Goal: Task Accomplishment & Management: Complete application form

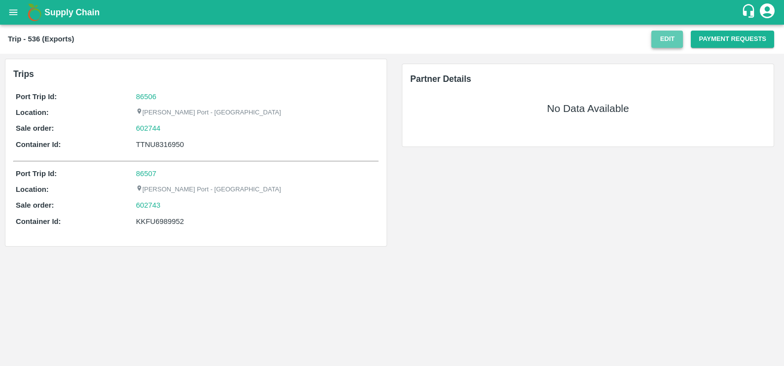
click at [667, 42] on button "Edit" at bounding box center [668, 39] width 32 height 17
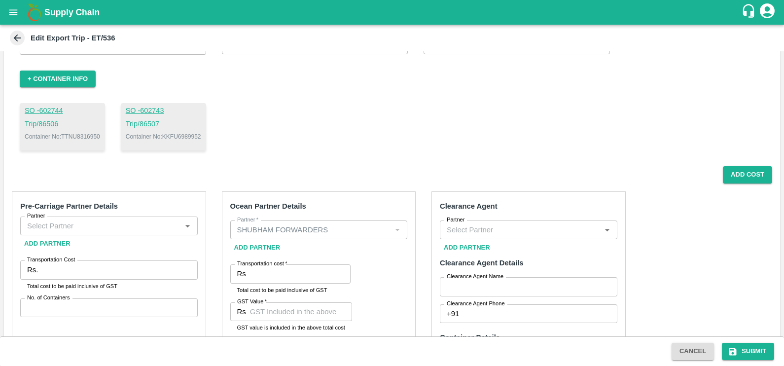
scroll to position [81, 0]
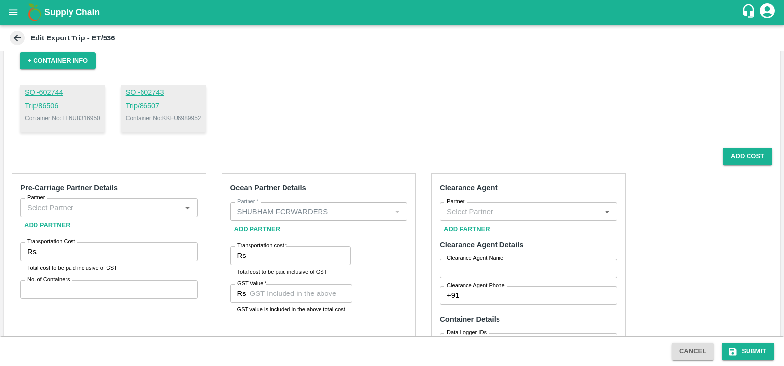
click at [123, 206] on input "Partner" at bounding box center [100, 207] width 155 height 13
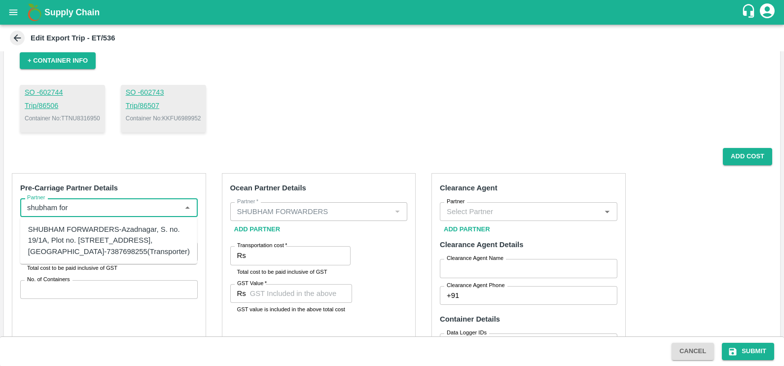
click at [80, 231] on div "SHUBHAM FORWARDERS-Azadnagar, S. no. 19/1A, Plot no. [STREET_ADDRESS], [GEOGRAP…" at bounding box center [109, 240] width 162 height 33
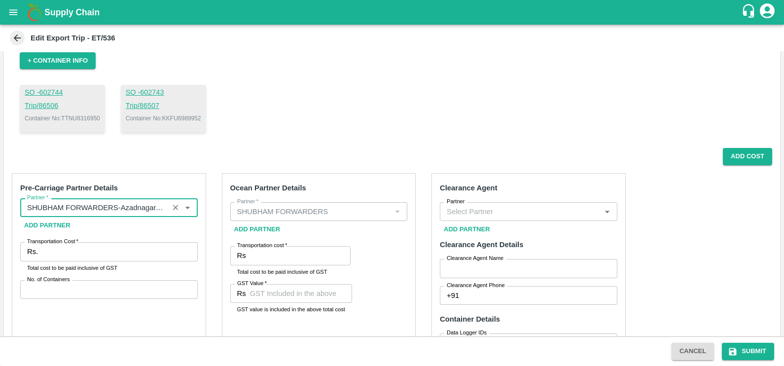
type input "SHUBHAM FORWARDERS-Azadnagar, S. no. 19/1A, Plot no. [STREET_ADDRESS], [GEOGRAP…"
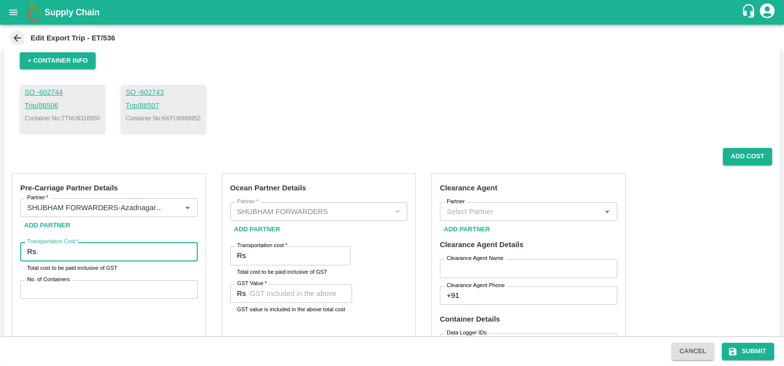
click at [81, 246] on input "Transportation Cost   *" at bounding box center [119, 251] width 155 height 19
paste input "94301.00"
type input "94301.00"
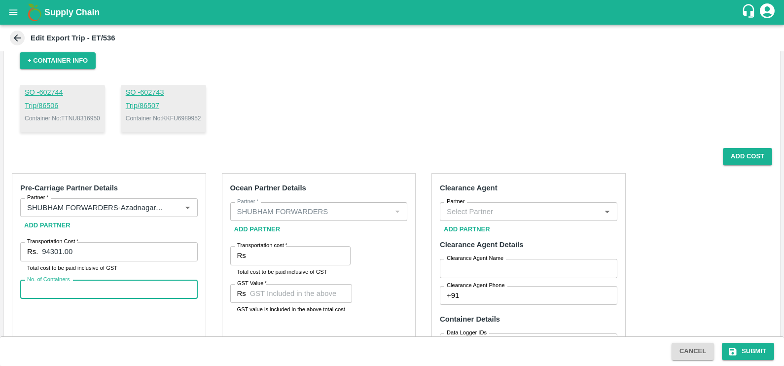
click at [76, 289] on input "No. of Containers" at bounding box center [109, 289] width 178 height 19
type input "00"
click at [265, 258] on input "Transportation cost   *" at bounding box center [300, 255] width 101 height 19
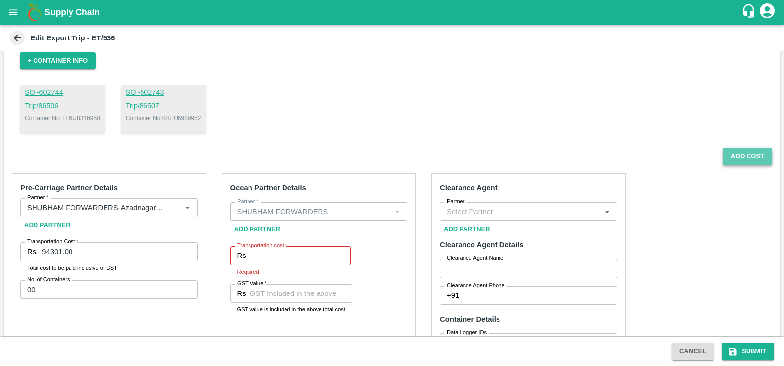
click at [736, 156] on button "Add Cost" at bounding box center [747, 156] width 49 height 17
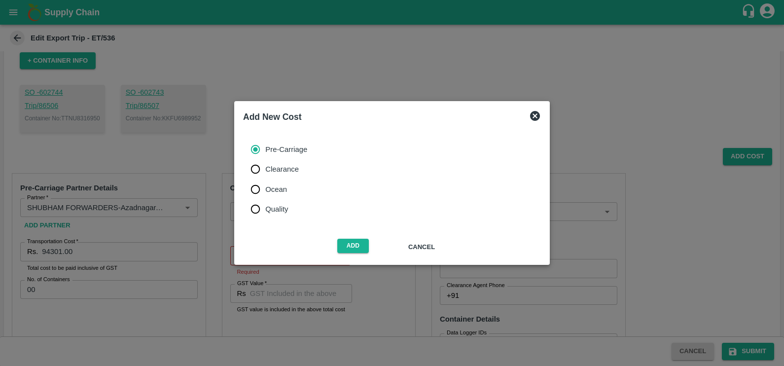
click at [282, 187] on span "Ocean" at bounding box center [276, 189] width 22 height 11
click at [265, 187] on input "Ocean" at bounding box center [256, 190] width 20 height 20
radio input "true"
click at [359, 244] on button "Add" at bounding box center [353, 246] width 32 height 14
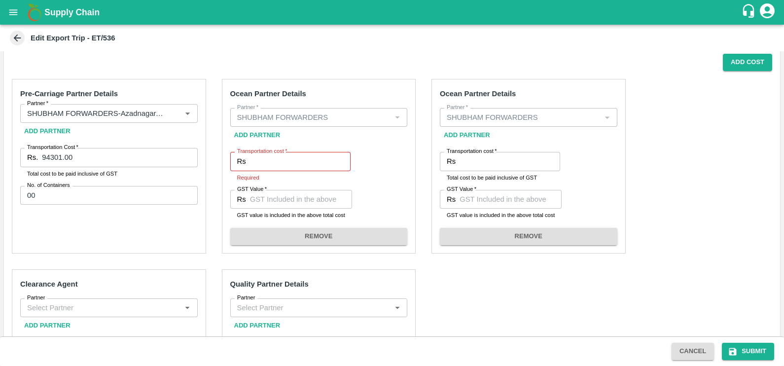
scroll to position [176, 0]
click at [286, 158] on input "Transportation cost   *" at bounding box center [300, 160] width 101 height 19
paste input "150108.00"
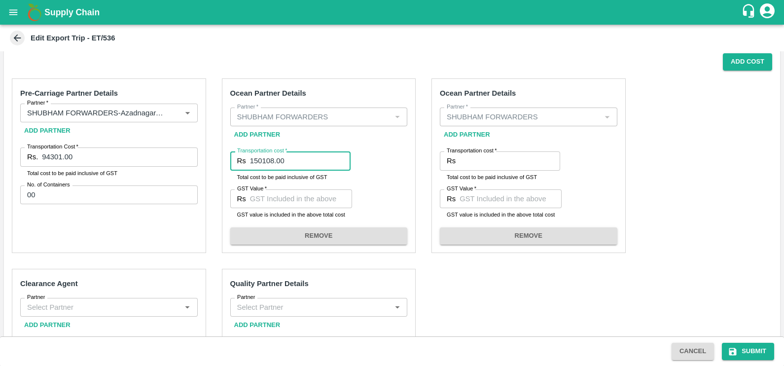
type input "150108.00"
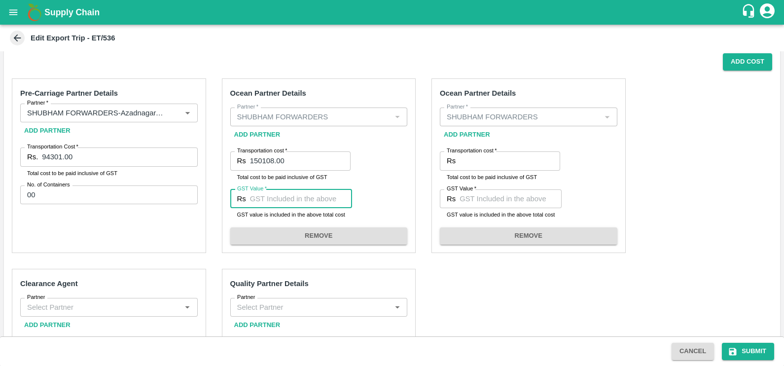
click at [278, 191] on input "GST Value   *" at bounding box center [301, 198] width 102 height 19
type input "7148"
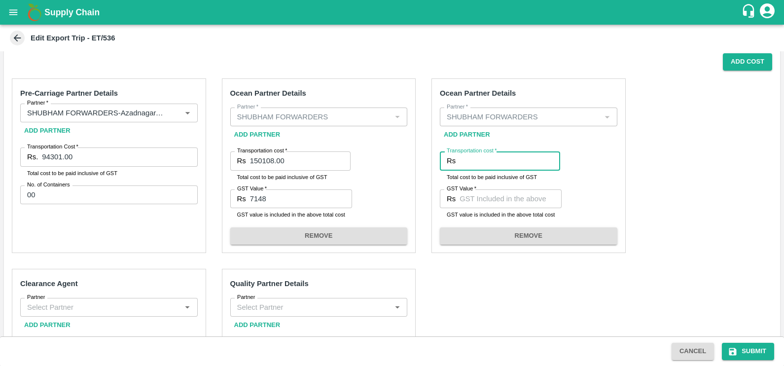
click at [475, 165] on input "Transportation cost   *" at bounding box center [510, 160] width 101 height 19
paste input "90076.48"
type input "90076.48"
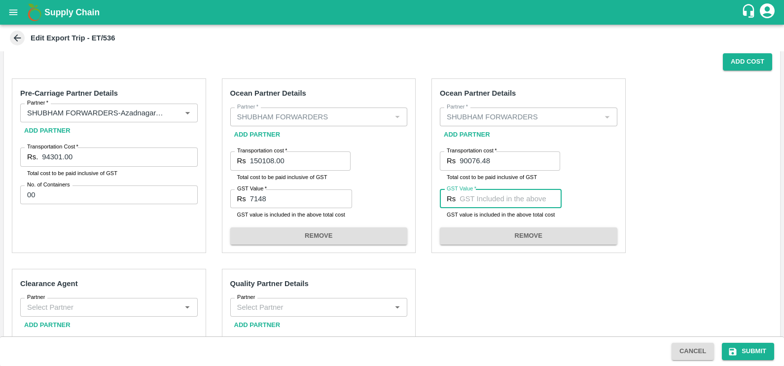
click at [497, 195] on input "GST Value   *" at bounding box center [511, 198] width 102 height 19
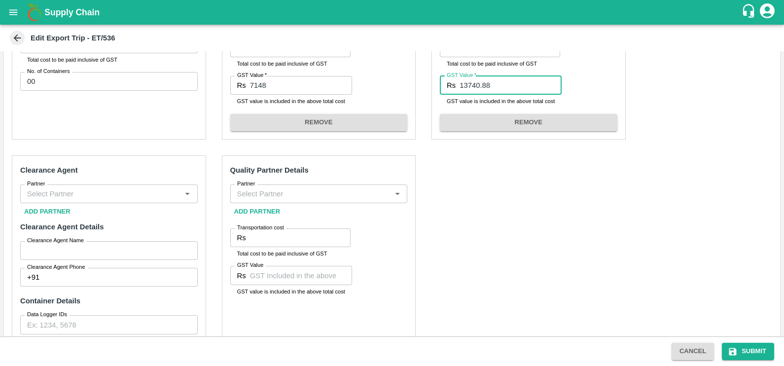
scroll to position [299, 0]
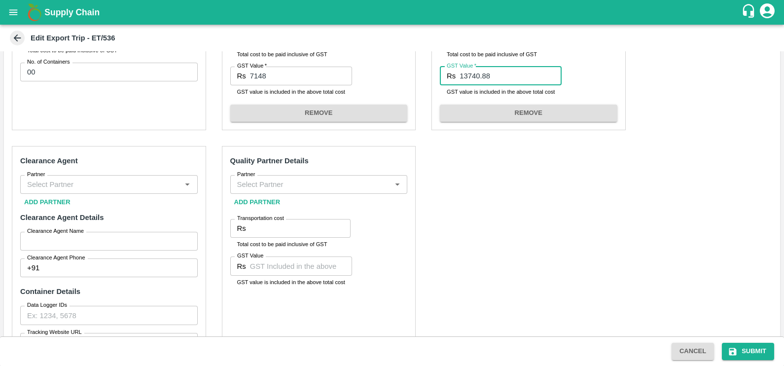
type input "13740.88"
click at [131, 182] on input "Partner" at bounding box center [100, 184] width 155 height 13
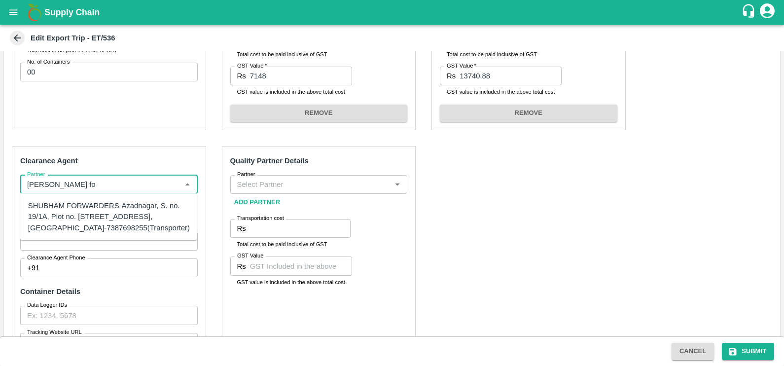
click at [94, 219] on div "SHUBHAM FORWARDERS-Azadnagar, S. no. 19/1A, Plot no. 41, Mamurdi, Dehuroad, Pun…" at bounding box center [109, 216] width 162 height 33
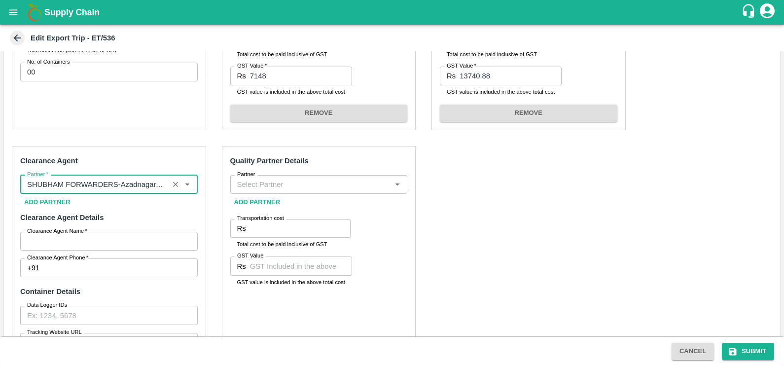
type input "SHUBHAM FORWARDERS-Azadnagar, S. no. 19/1A, Plot no. 41, Mamurdi, Dehuroad, Pun…"
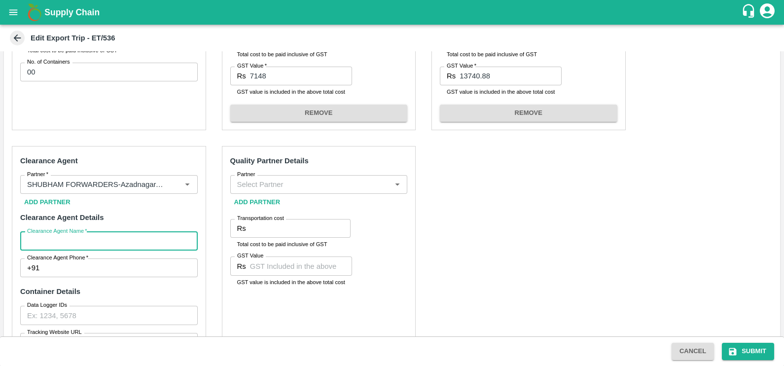
click at [88, 237] on input "Clearance Agent Name   *" at bounding box center [109, 241] width 178 height 19
type input "Chaitanya"
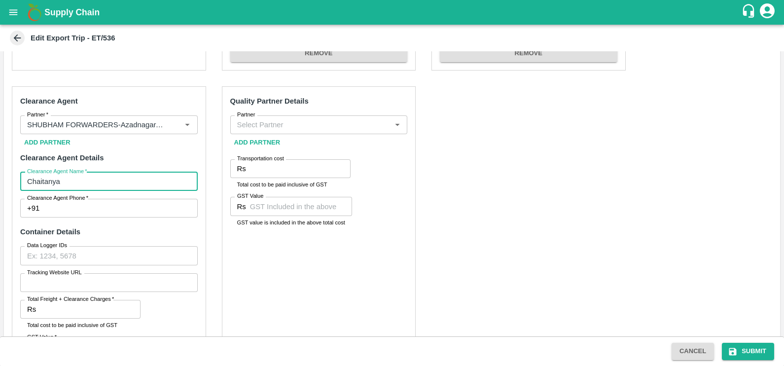
scroll to position [361, 0]
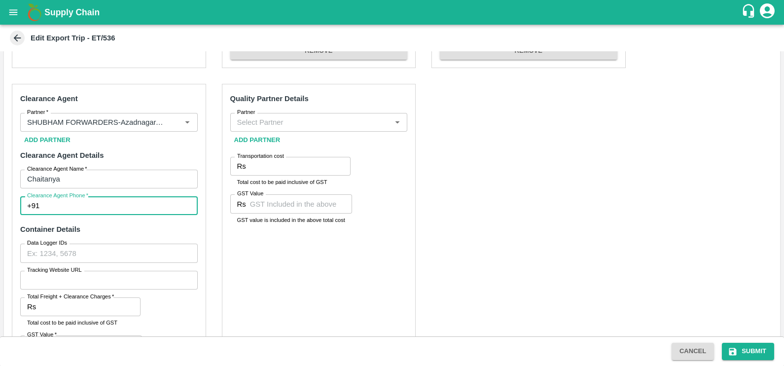
click at [66, 207] on input "Clearance Agent Phone   *" at bounding box center [120, 205] width 154 height 19
type input "9318351188"
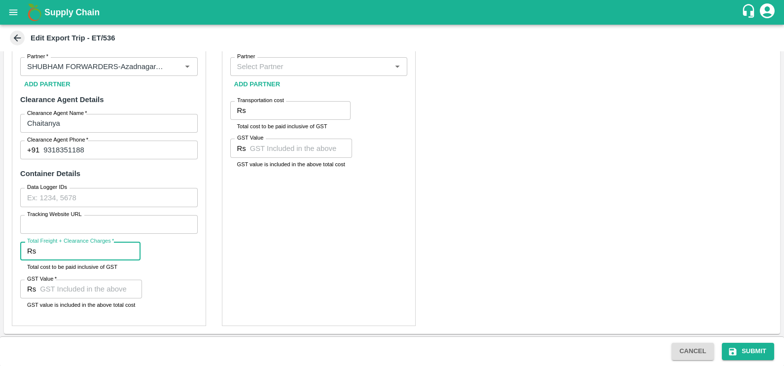
click at [97, 245] on input "Total Freight + Clearance Charges   *" at bounding box center [90, 251] width 101 height 19
paste input "8260.00"
type input "8260.00"
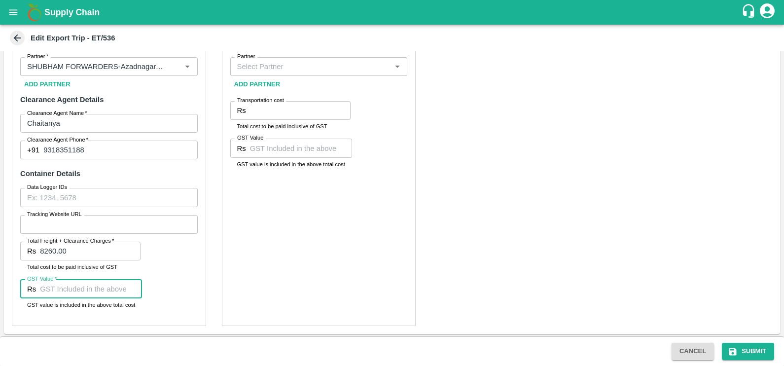
click at [93, 284] on input "GST Value   *" at bounding box center [91, 289] width 102 height 19
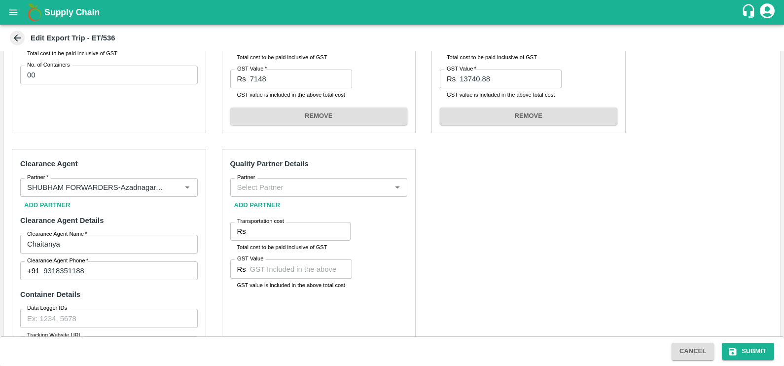
type input "1260"
click at [276, 186] on input "Partner" at bounding box center [310, 187] width 155 height 13
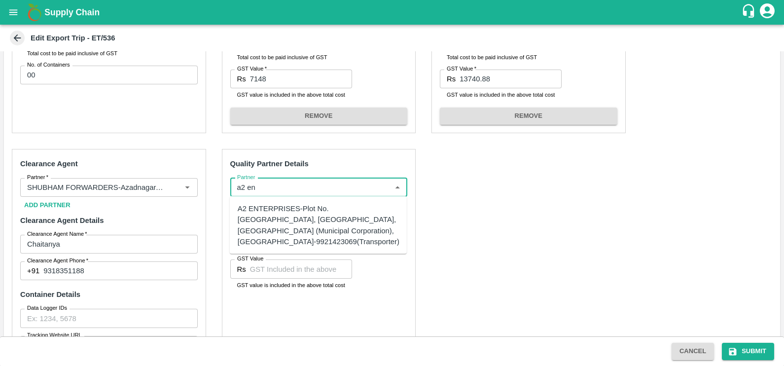
click at [284, 226] on div "A2 ENTERPRISES-Plot No.16 Devikanandan Apartment, Mahadev Bagh, Near Godavari C…" at bounding box center [319, 225] width 162 height 44
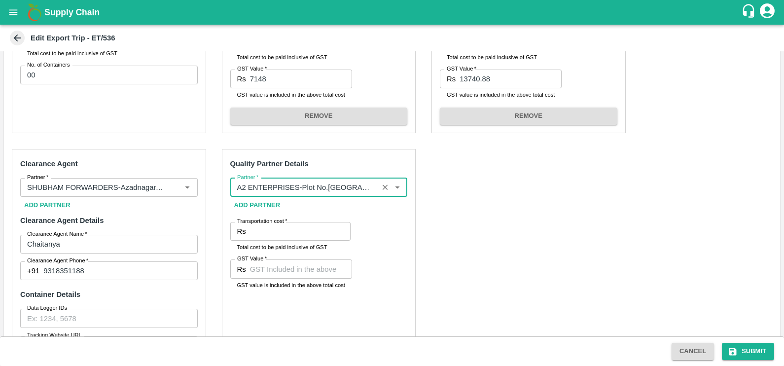
type input "A2 ENTERPRISES-Plot No.16 Devikanandan Apartment, Mahadev Bagh, Near Godavari C…"
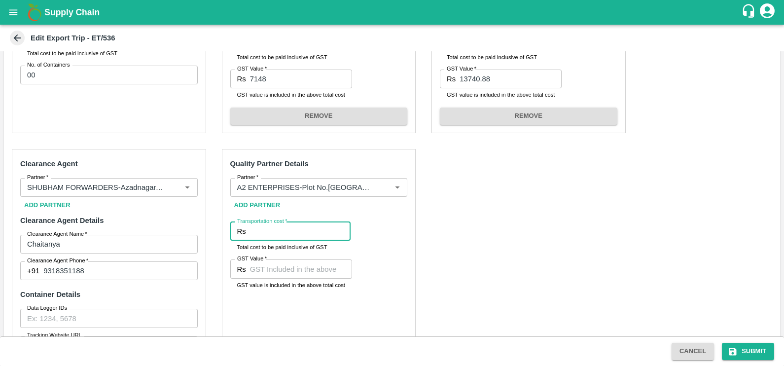
click at [285, 232] on input "Transportation cost   *" at bounding box center [300, 231] width 101 height 19
click at [288, 232] on input "Transportation cost   *" at bounding box center [300, 231] width 101 height 19
type input "2100"
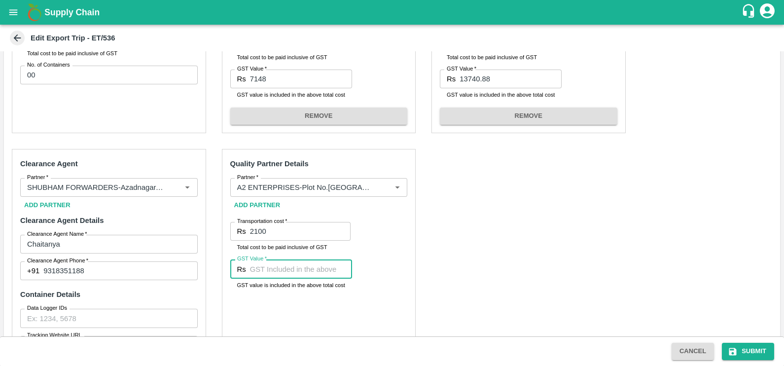
click at [293, 271] on input "GST Value   *" at bounding box center [301, 269] width 102 height 19
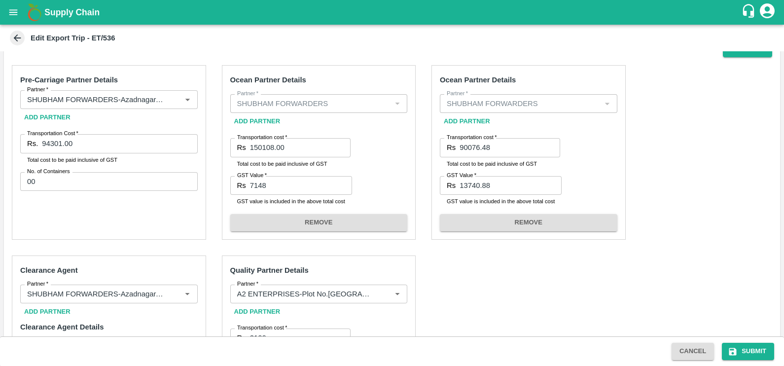
scroll to position [189, 0]
type input "00"
click at [752, 353] on button "Submit" at bounding box center [748, 351] width 52 height 17
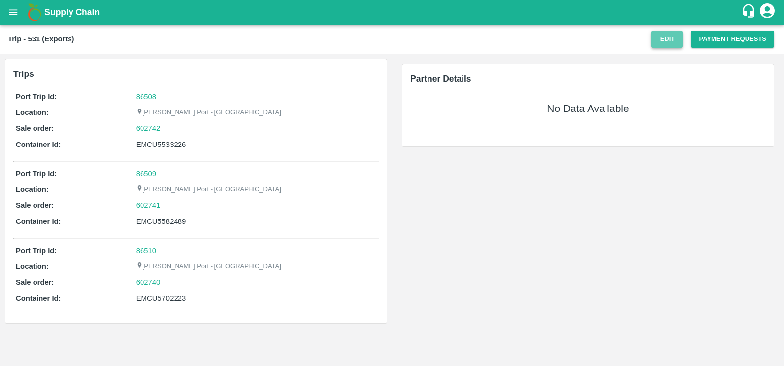
click at [664, 34] on button "Edit" at bounding box center [668, 39] width 32 height 17
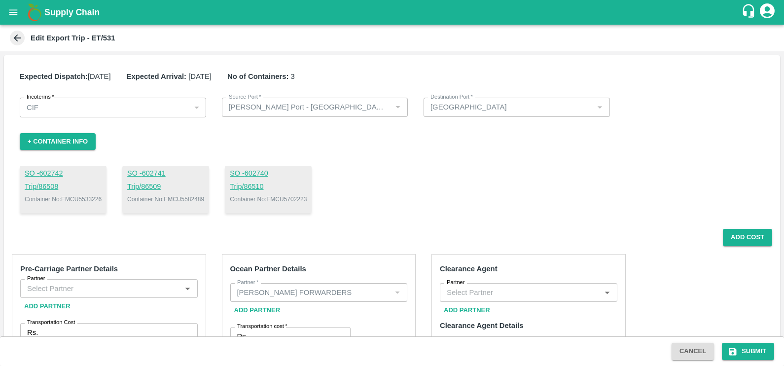
scroll to position [117, 0]
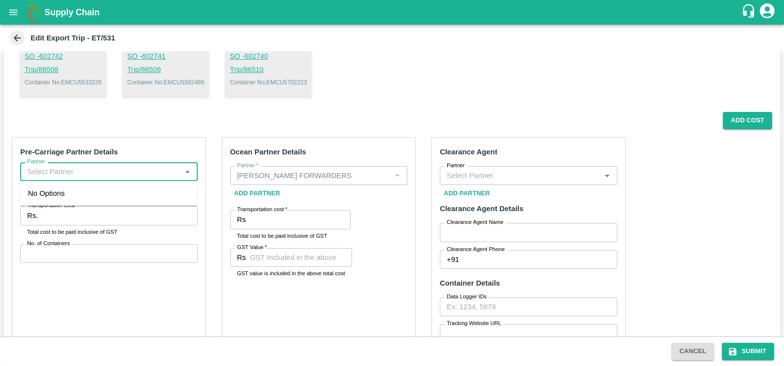
click at [130, 172] on input "Partner" at bounding box center [100, 171] width 155 height 13
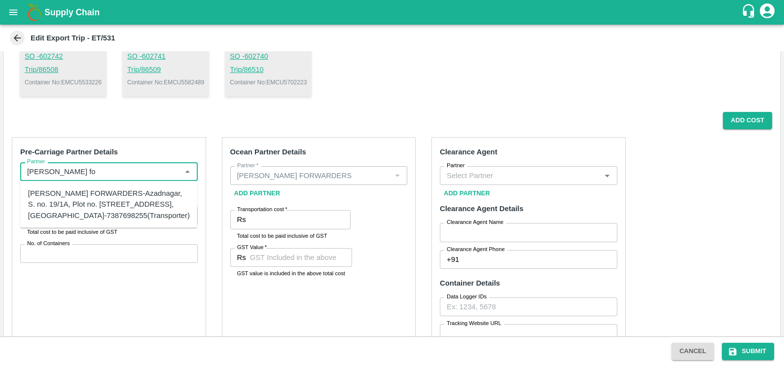
click at [133, 205] on div "[PERSON_NAME] FORWARDERS-Azadnagar, S. no. 19/1A, Plot no. [STREET_ADDRESS], [G…" at bounding box center [109, 204] width 162 height 33
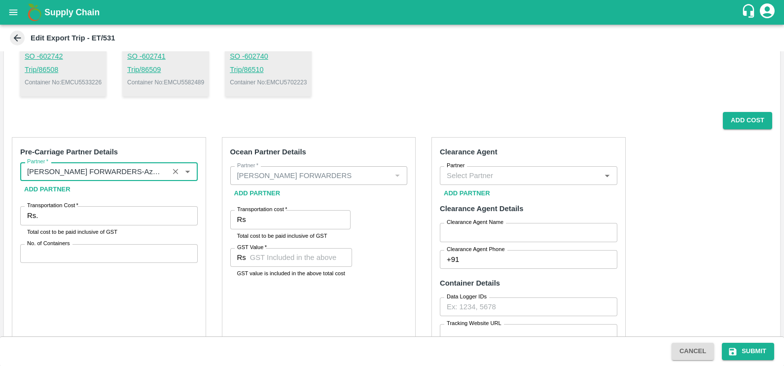
type input "[PERSON_NAME] FORWARDERS-Azadnagar, S. no. 19/1A, Plot no. [STREET_ADDRESS], [G…"
click at [110, 212] on input "Transportation Cost   *" at bounding box center [119, 215] width 155 height 19
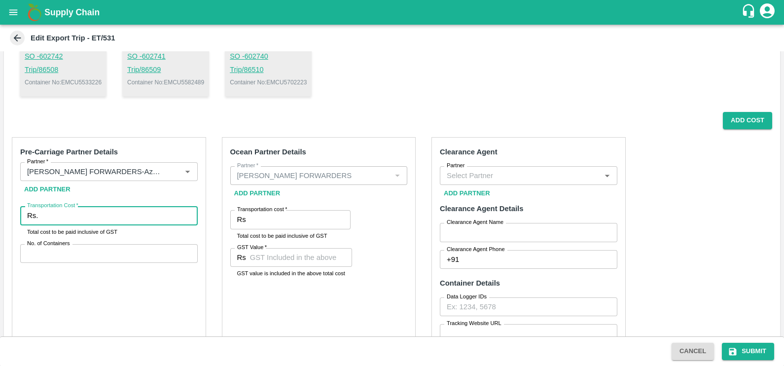
paste input "141469.20"
type input "141469.20"
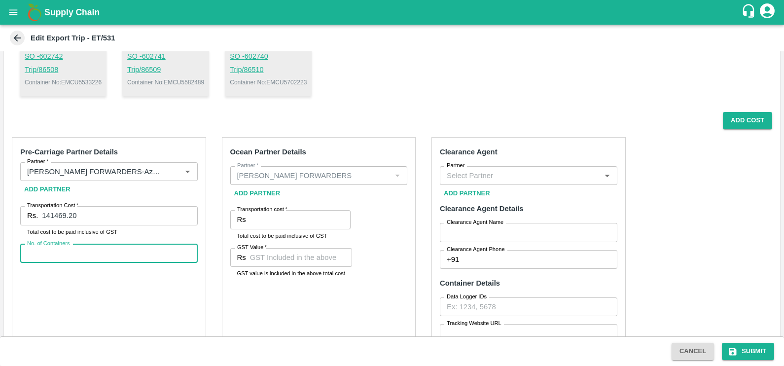
click at [53, 247] on input "No. of Containers" at bounding box center [109, 253] width 178 height 19
type input "3"
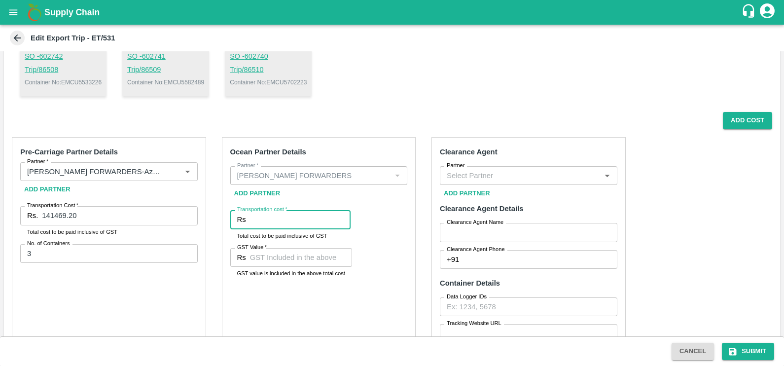
click at [285, 224] on input "Transportation cost   *" at bounding box center [300, 219] width 101 height 19
paste input "234907.63"
type input "234907.63"
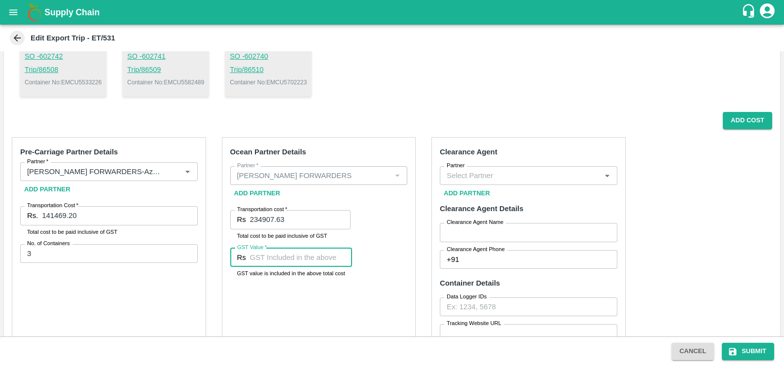
click at [291, 255] on input "GST Value   *" at bounding box center [301, 257] width 102 height 19
type input "11186.08"
click at [734, 127] on button "Add Cost" at bounding box center [747, 120] width 49 height 17
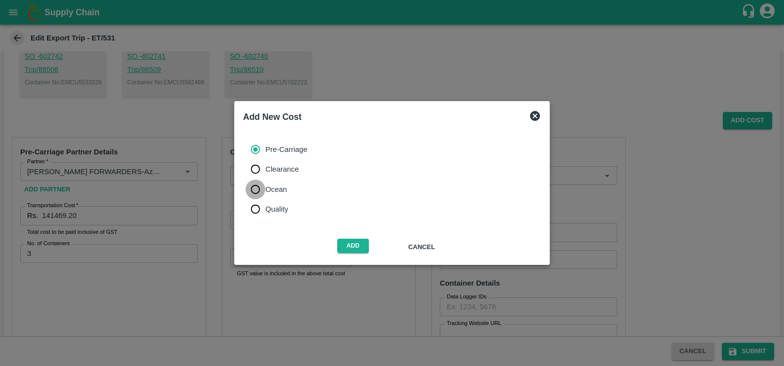
click at [246, 190] on input "Ocean" at bounding box center [256, 190] width 20 height 20
radio input "true"
click at [339, 244] on button "Add" at bounding box center [353, 246] width 32 height 14
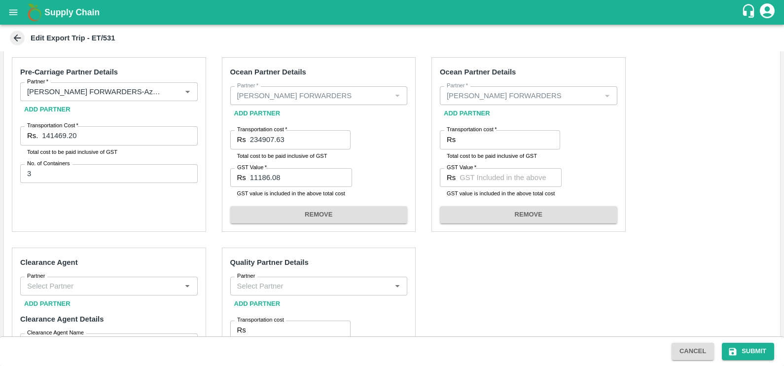
scroll to position [197, 0]
click at [485, 142] on input "Transportation cost   *" at bounding box center [510, 139] width 101 height 19
paste input "158179.00"
type input "158179.00"
click at [481, 173] on input "GST Value   *" at bounding box center [511, 177] width 102 height 19
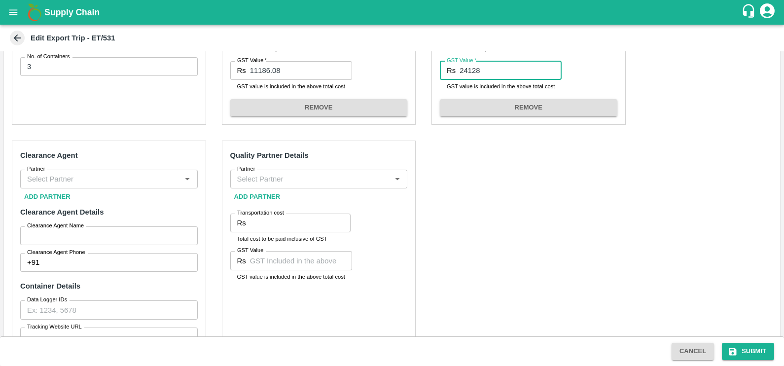
scroll to position [304, 0]
type input "24128"
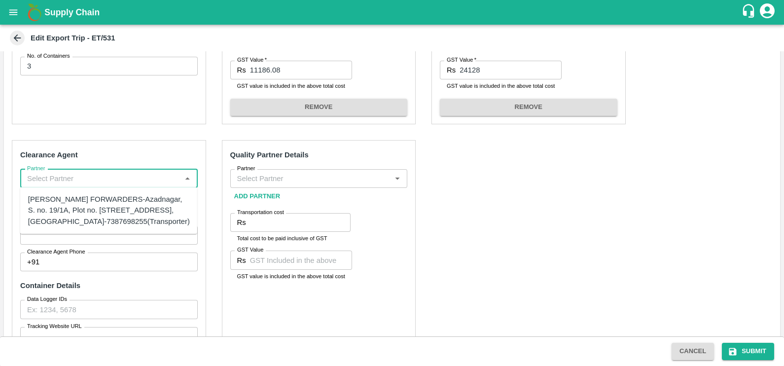
click at [81, 183] on input "Partner" at bounding box center [100, 178] width 155 height 13
click at [88, 194] on div "SHUBHAM FORWARDERS-Azadnagar, S. no. 19/1A, Plot no. 41, Mamurdi, Dehuroad, Pun…" at bounding box center [109, 210] width 162 height 33
type input "SHUBHAM FORWARDERS-Azadnagar, S. no. 19/1A, Plot no. 41, Mamurdi, Dehuroad, Pun…"
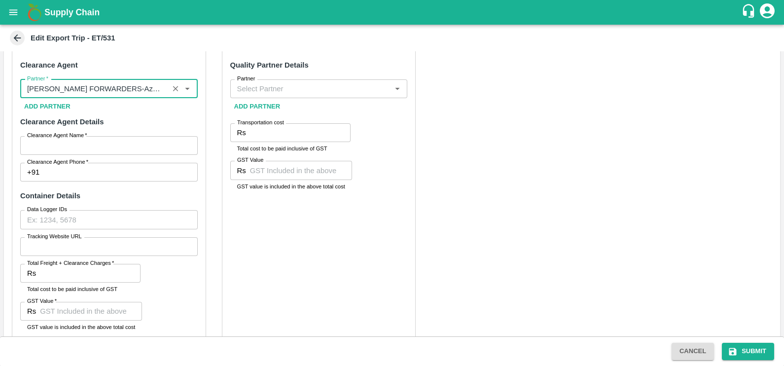
scroll to position [397, 0]
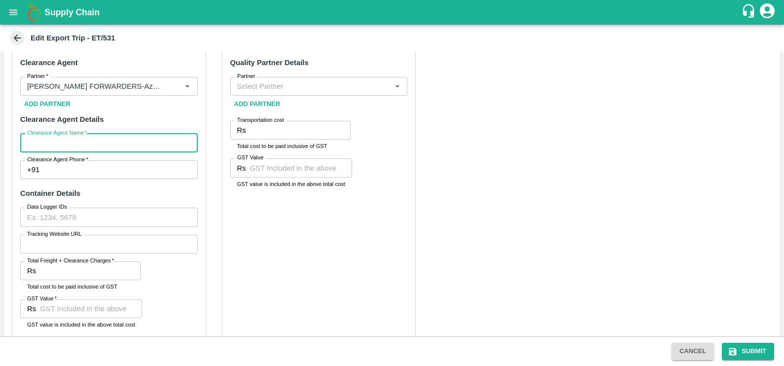
click at [79, 141] on input "Clearance Agent Name   *" at bounding box center [109, 143] width 178 height 19
type input "SHUBHAM"
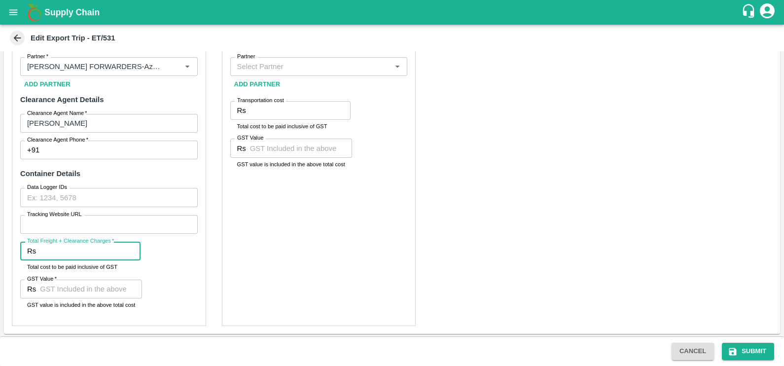
click at [77, 257] on input "Total Freight + Clearance Charges   *" at bounding box center [90, 251] width 101 height 19
paste input "12390.00"
type input "12390.00"
click at [62, 289] on input "GST Value   *" at bounding box center [91, 289] width 102 height 19
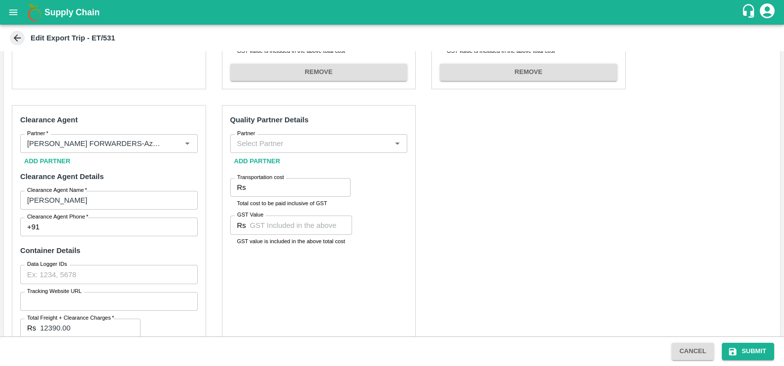
scroll to position [320, 0]
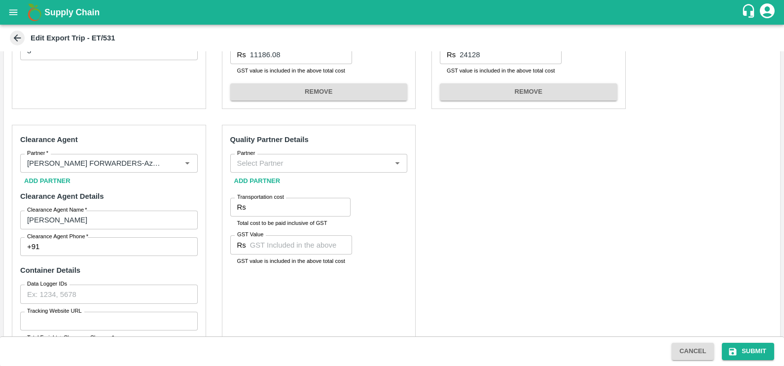
type input "1890"
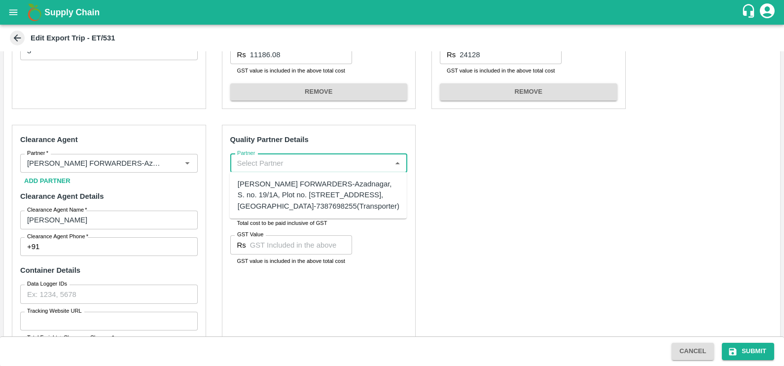
click at [258, 161] on input "Partner" at bounding box center [310, 163] width 155 height 13
click at [274, 192] on div "A2 ENTERPRISES-Plot No.16 Devikanandan Apartment, Mahadev Bagh, Near Godavari C…" at bounding box center [319, 201] width 162 height 44
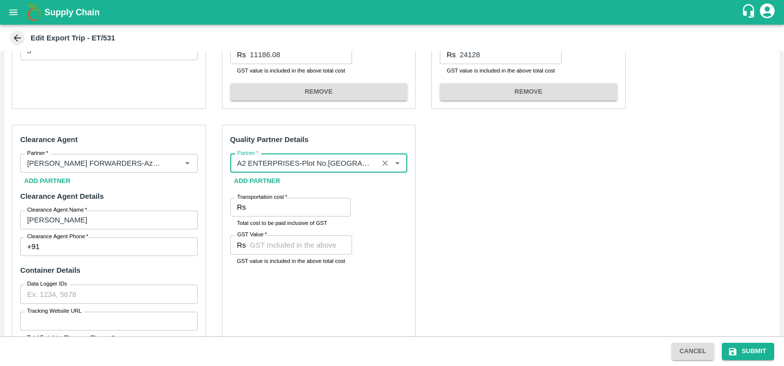
type input "A2 ENTERPRISES-Plot No.16 Devikanandan Apartment, Mahadev Bagh, Near Godavari C…"
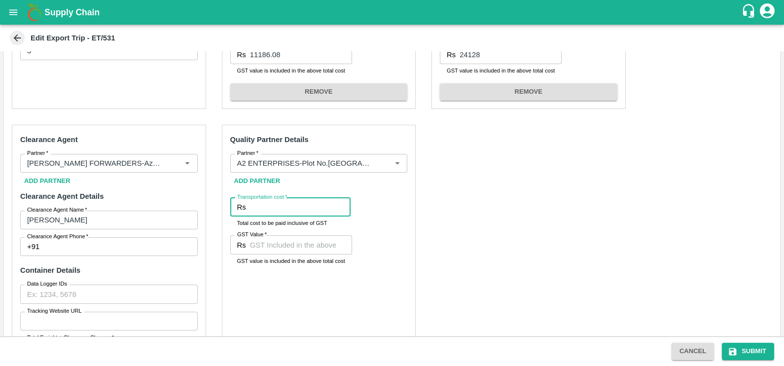
click at [256, 213] on input "Transportation cost   *" at bounding box center [300, 207] width 101 height 19
type input "2500"
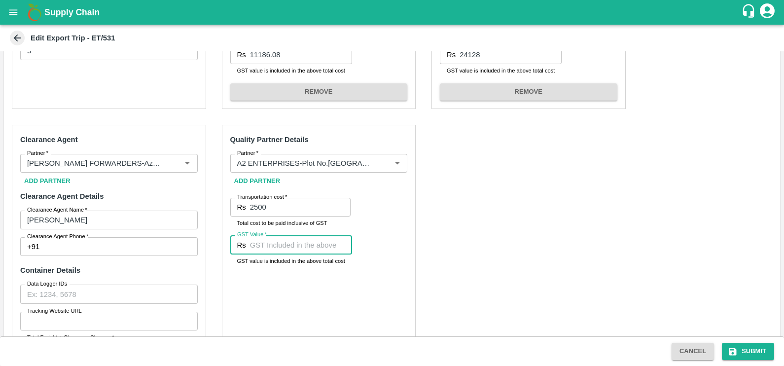
click at [259, 247] on input "GST Value   *" at bounding box center [301, 244] width 102 height 19
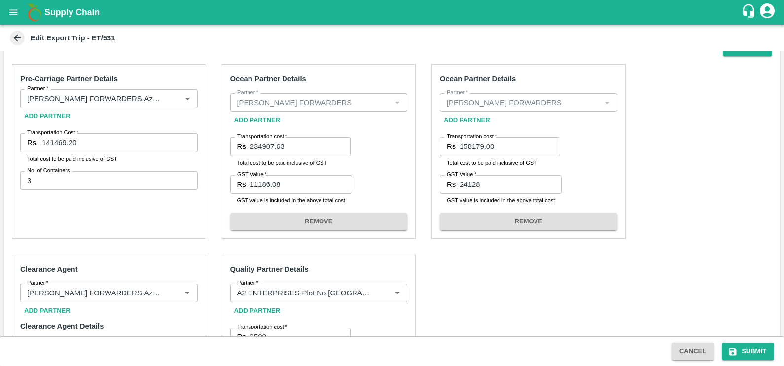
scroll to position [185, 0]
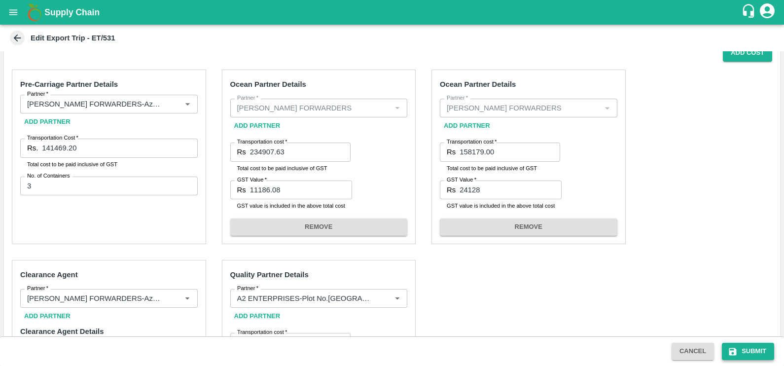
type input "00"
click at [757, 347] on button "Submit" at bounding box center [748, 351] width 52 height 17
click at [747, 349] on button "Submit" at bounding box center [748, 351] width 52 height 17
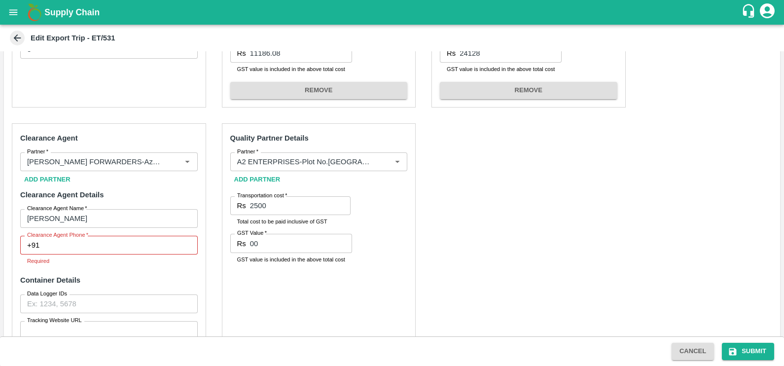
scroll to position [427, 0]
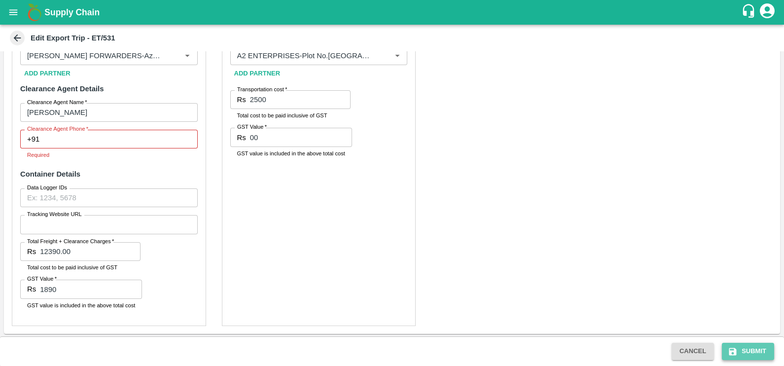
click at [748, 350] on button "Submit" at bounding box center [748, 351] width 52 height 17
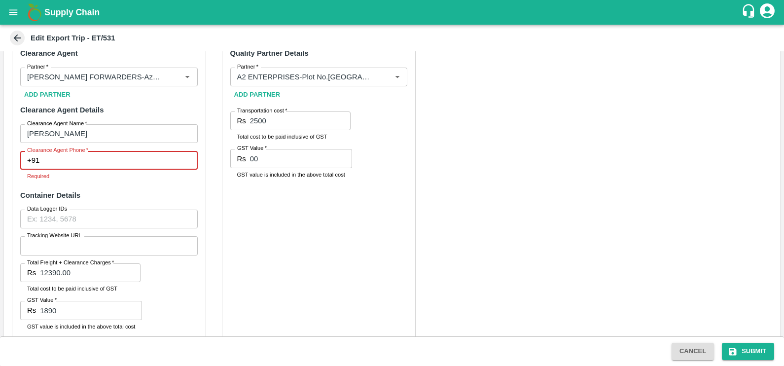
click at [84, 155] on input "Clearance Agent Phone   *" at bounding box center [120, 160] width 154 height 19
type input "8698821906"
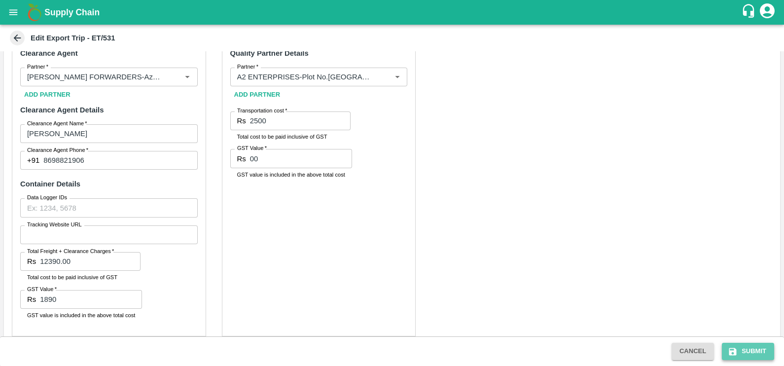
click at [742, 353] on button "Submit" at bounding box center [748, 351] width 52 height 17
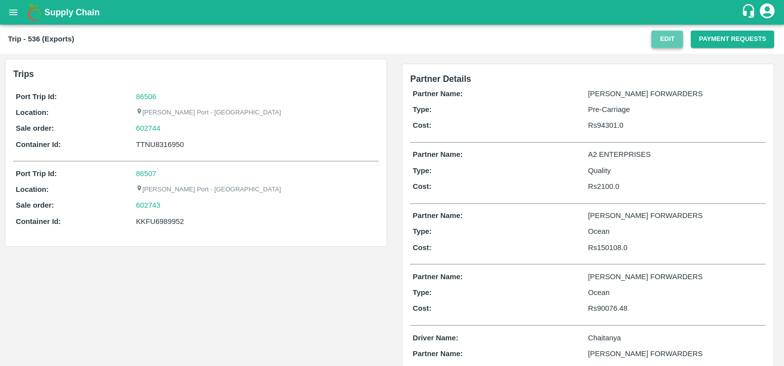
click at [667, 37] on button "Edit" at bounding box center [668, 39] width 32 height 17
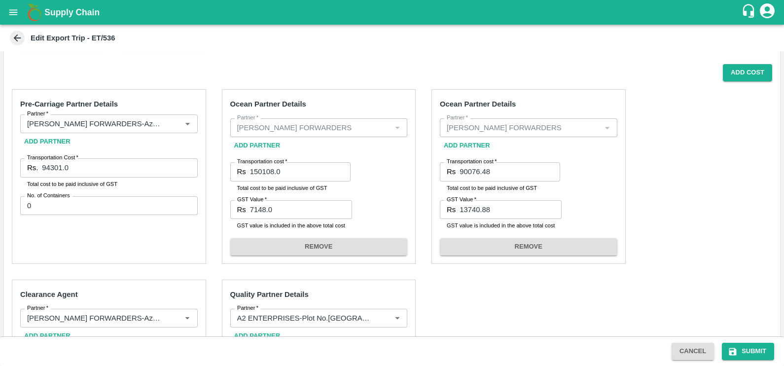
scroll to position [176, 0]
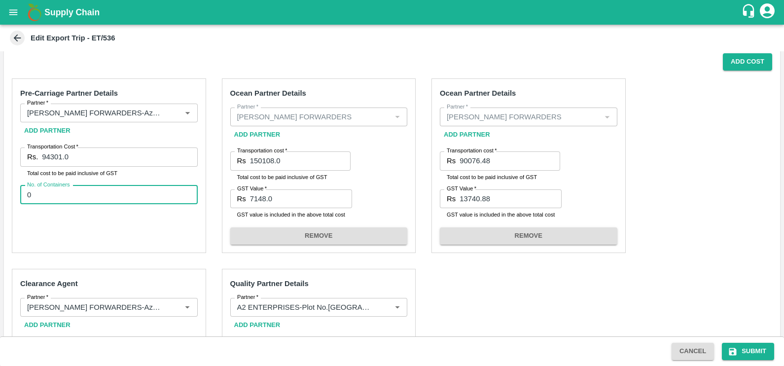
click at [71, 197] on input "0" at bounding box center [109, 195] width 178 height 19
type input "0"
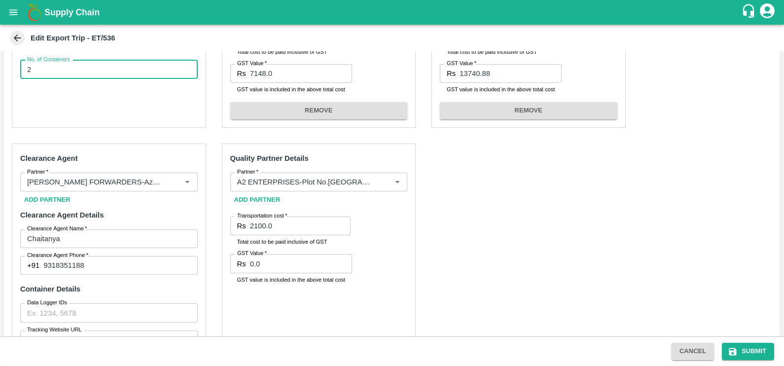
scroll to position [301, 0]
type input "2"
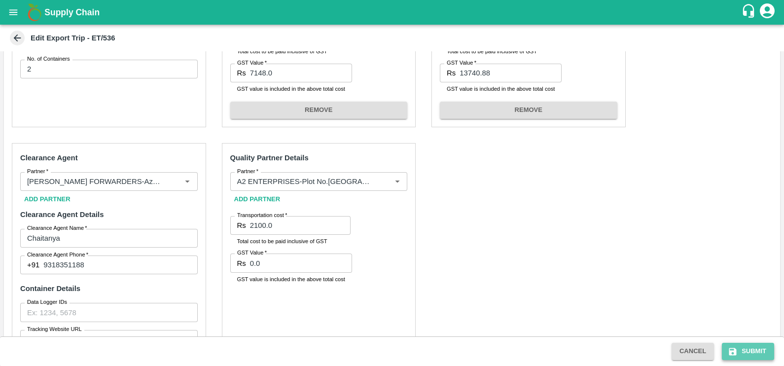
click at [762, 350] on button "Submit" at bounding box center [748, 351] width 52 height 17
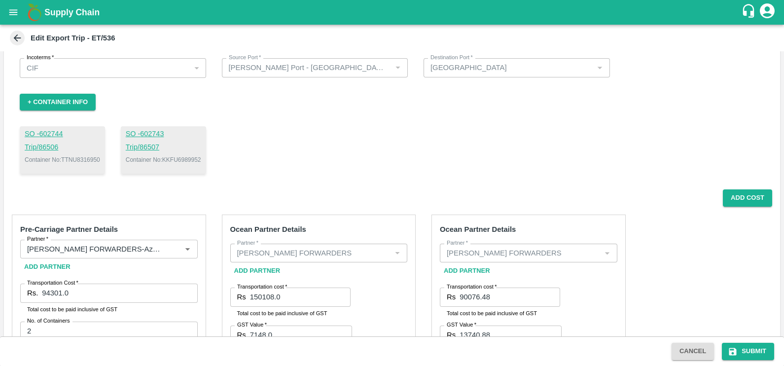
scroll to position [6, 0]
